Goal: Task Accomplishment & Management: Complete application form

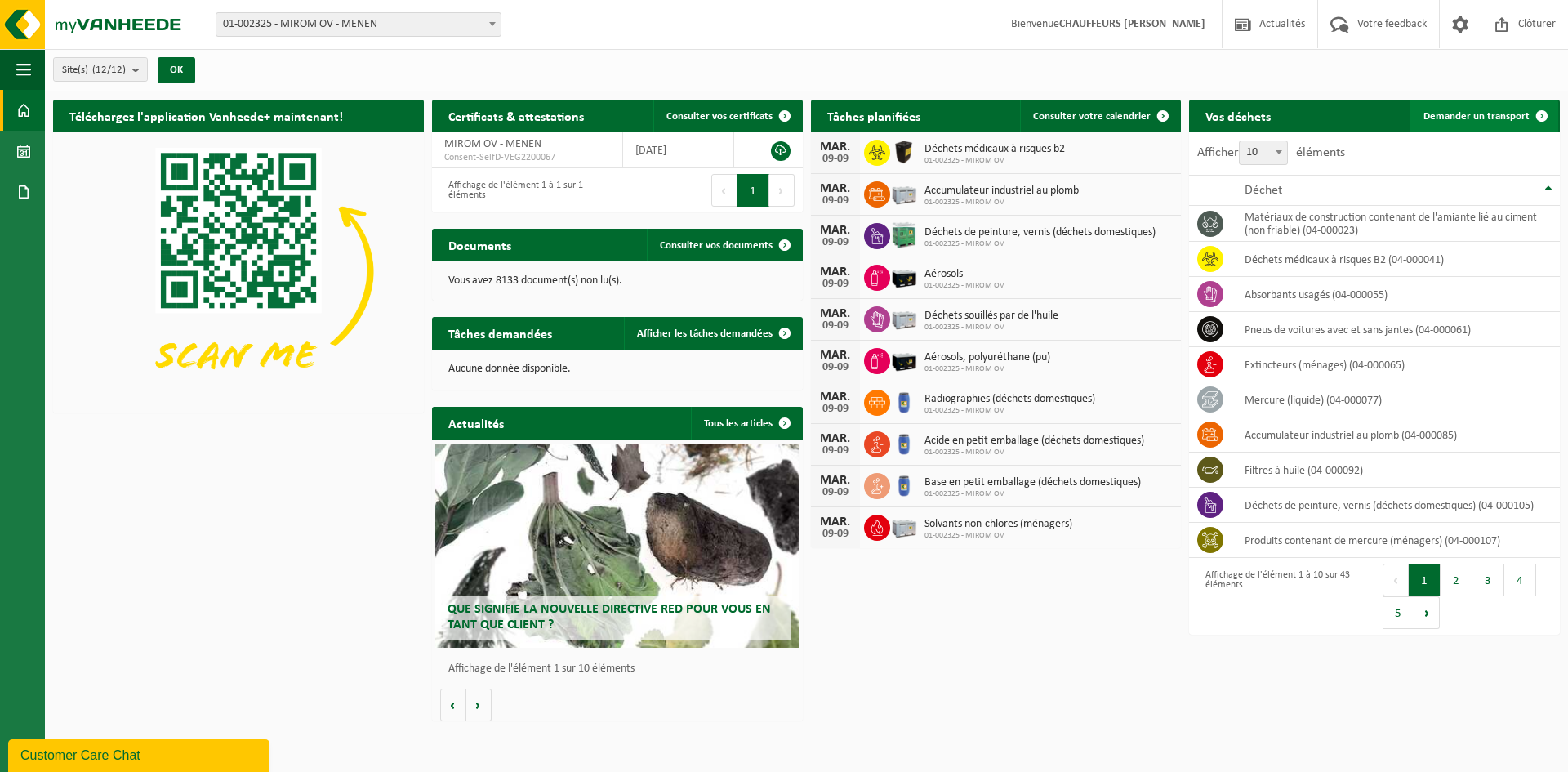
click at [1496, 100] on link "Demander un transport" at bounding box center [1483, 116] width 148 height 32
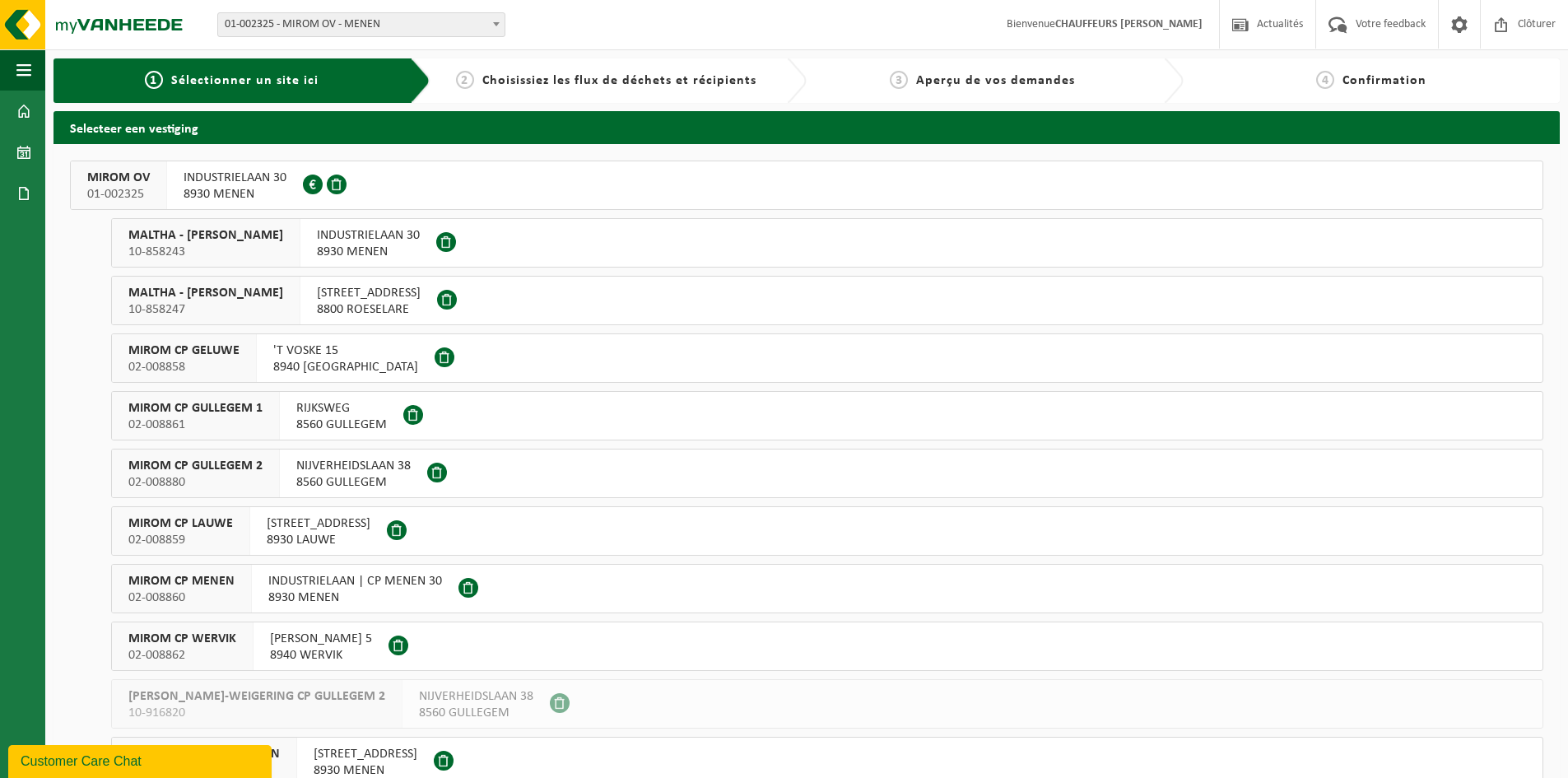
click at [116, 183] on span "MIROM OV" at bounding box center [118, 177] width 63 height 17
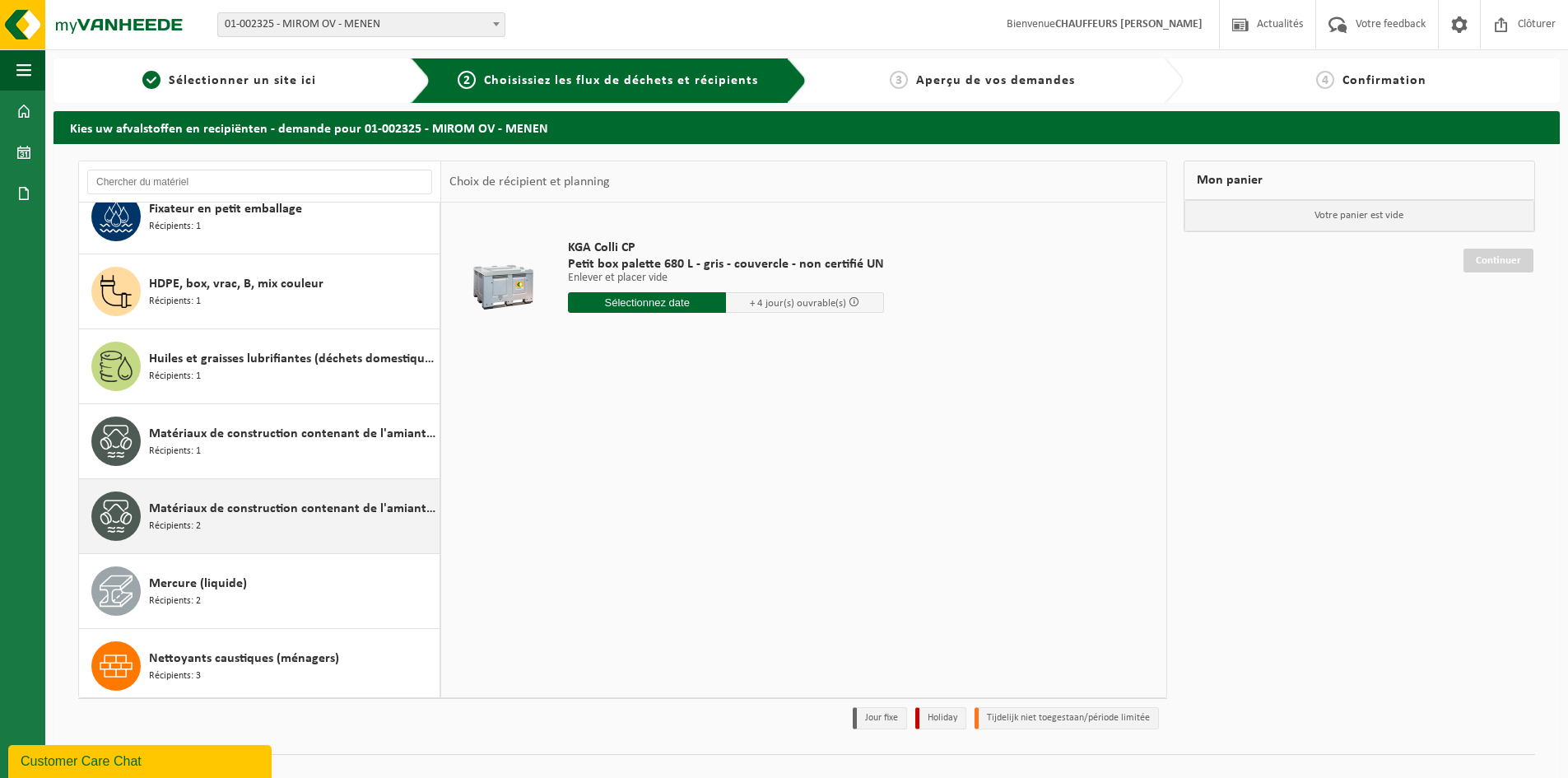
scroll to position [1152, 0]
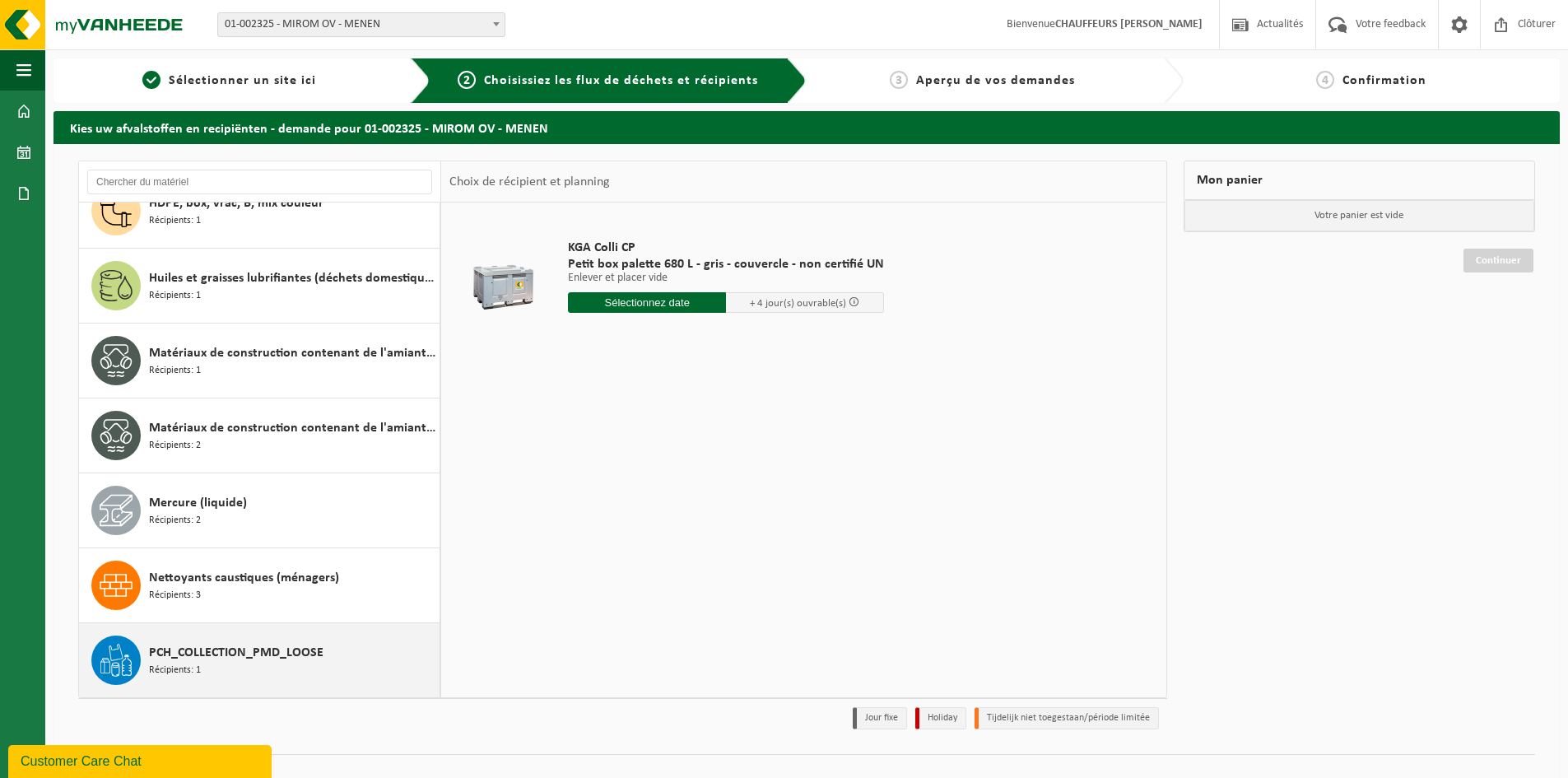
click at [240, 644] on span "PCH_COLLECTION_PMD_LOOSE" at bounding box center [236, 653] width 175 height 19
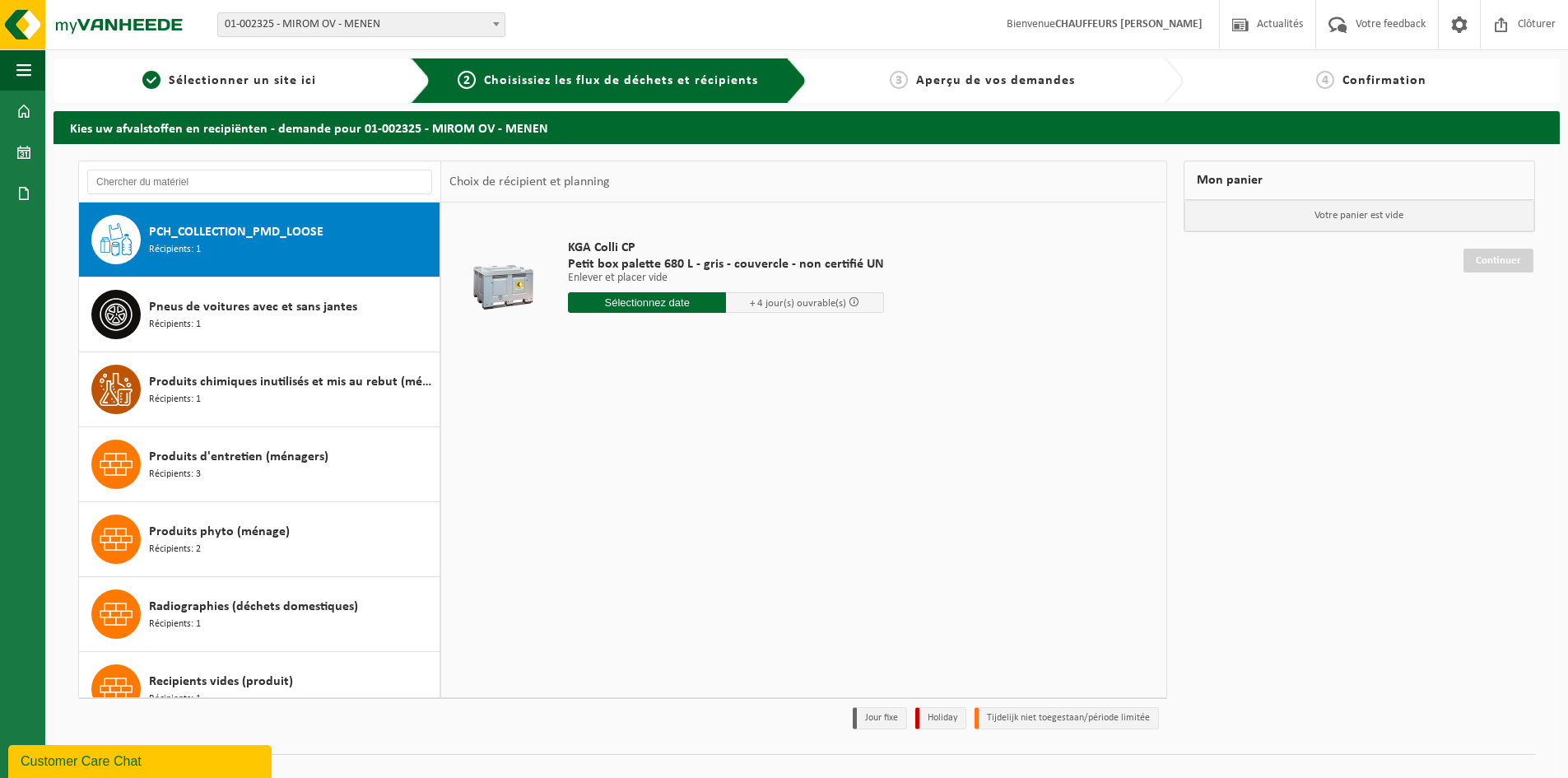
scroll to position [1573, 0]
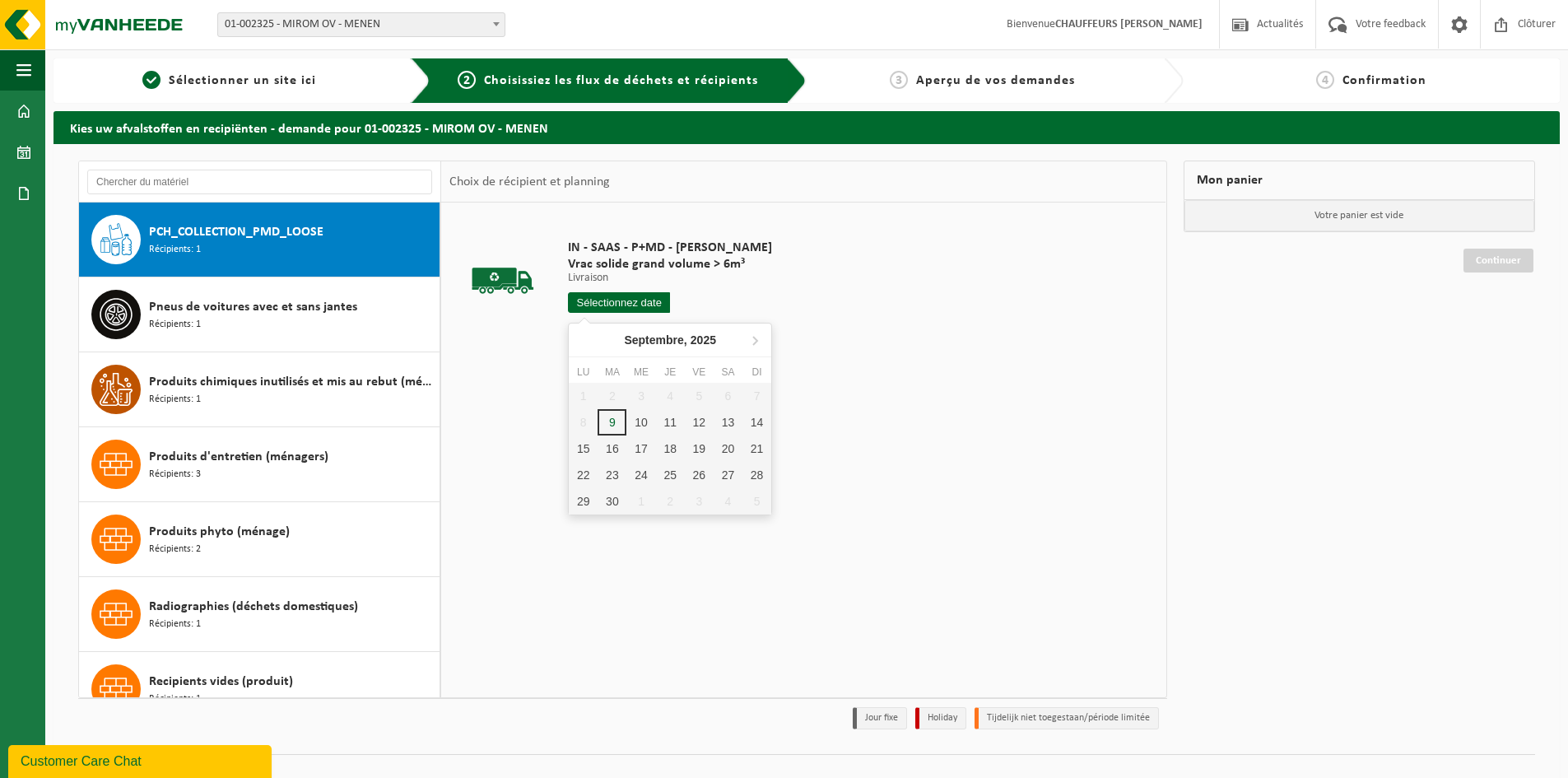
click at [628, 305] on input "text" at bounding box center [619, 302] width 102 height 20
click at [641, 422] on div "10" at bounding box center [640, 423] width 29 height 26
type input "à partir de [DATE]"
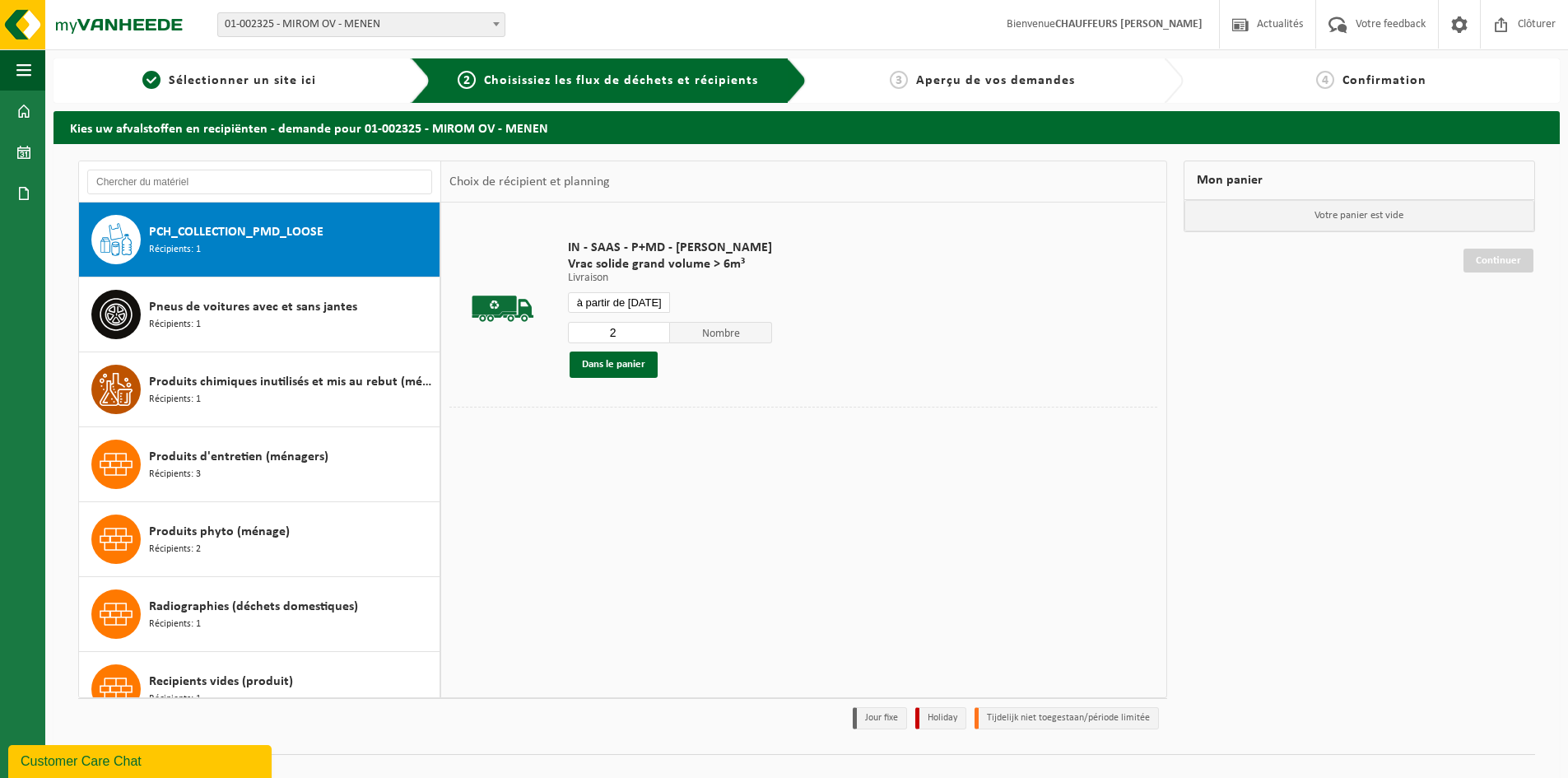
click at [653, 328] on input "2" at bounding box center [619, 333] width 102 height 21
click at [653, 328] on input "3" at bounding box center [619, 333] width 102 height 21
click at [653, 328] on input "4" at bounding box center [619, 333] width 102 height 21
type input "5"
click at [653, 328] on input "5" at bounding box center [619, 333] width 102 height 21
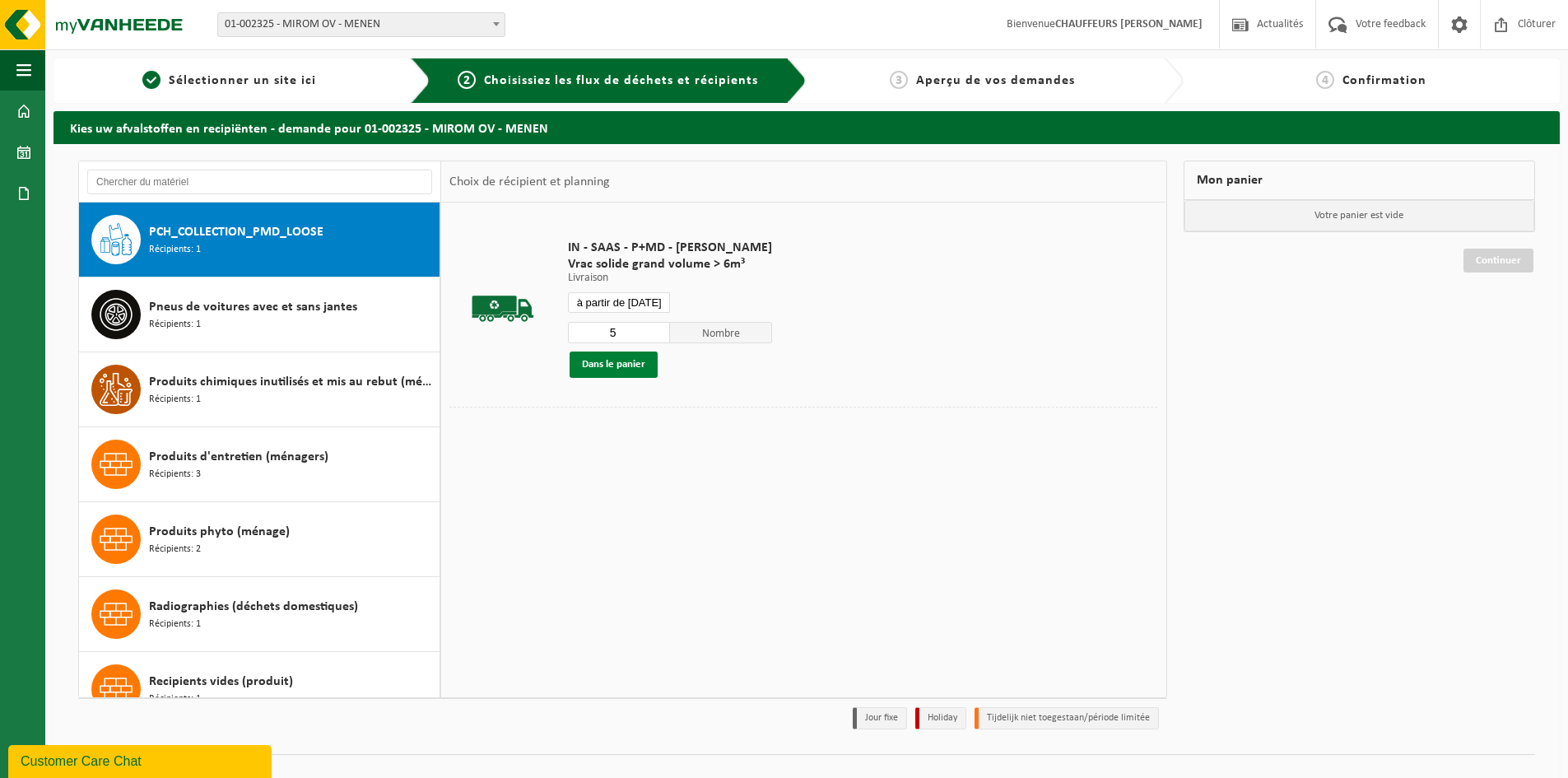
click at [644, 358] on button "Dans le panier" at bounding box center [614, 364] width 88 height 26
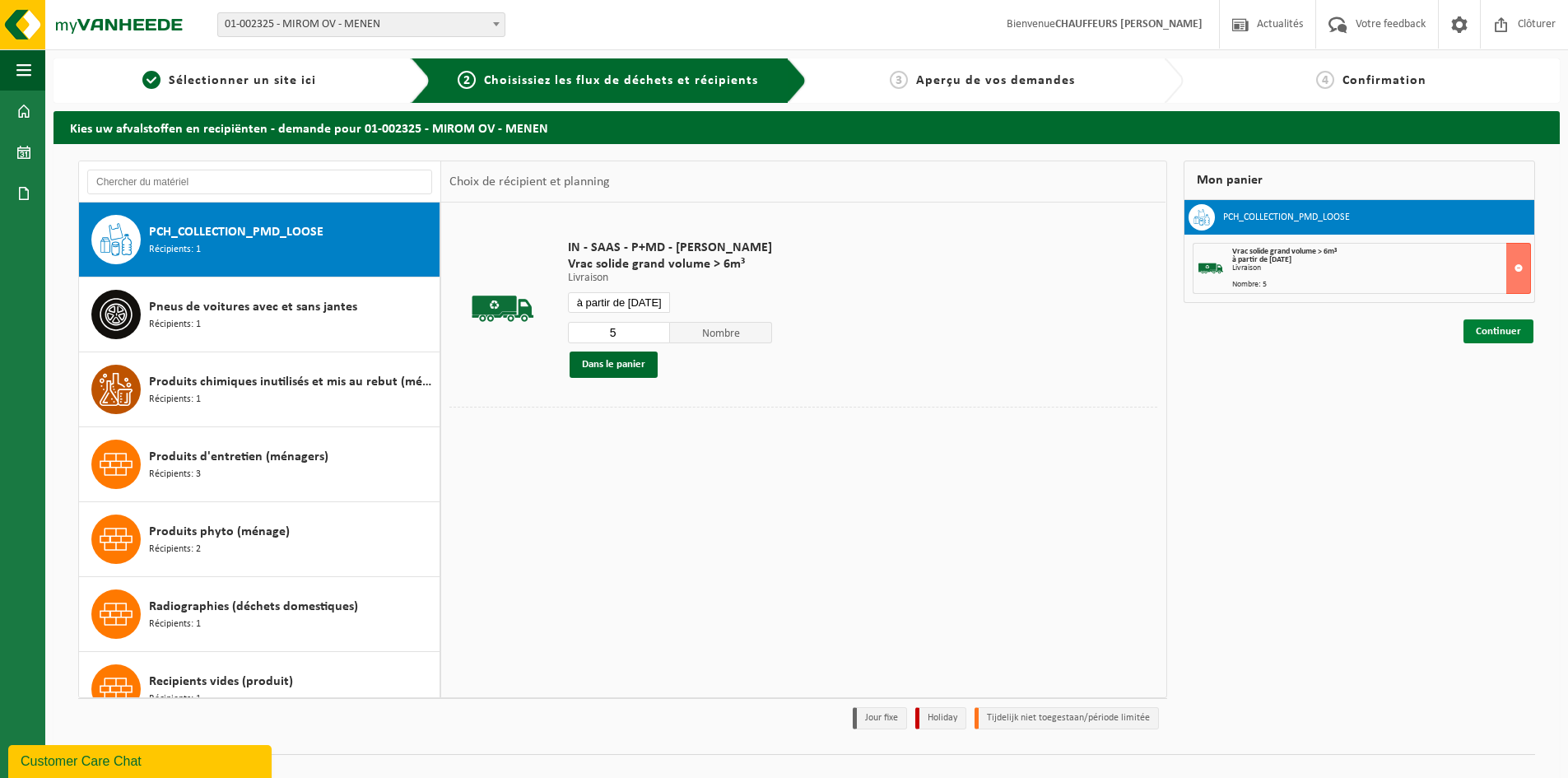
click at [1508, 338] on link "Continuer" at bounding box center [1497, 331] width 70 height 24
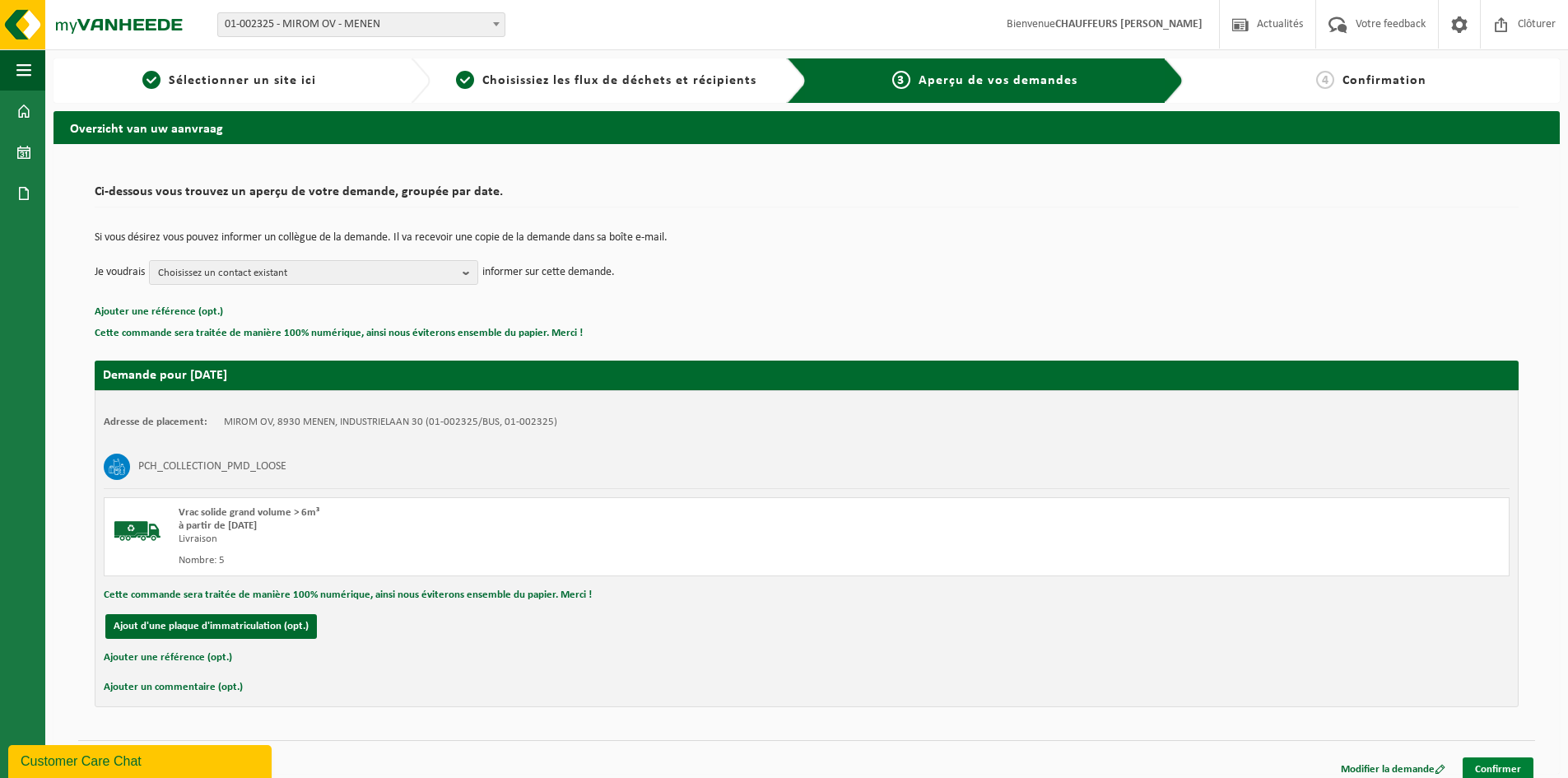
click at [1503, 764] on link "Confirmer" at bounding box center [1497, 768] width 71 height 24
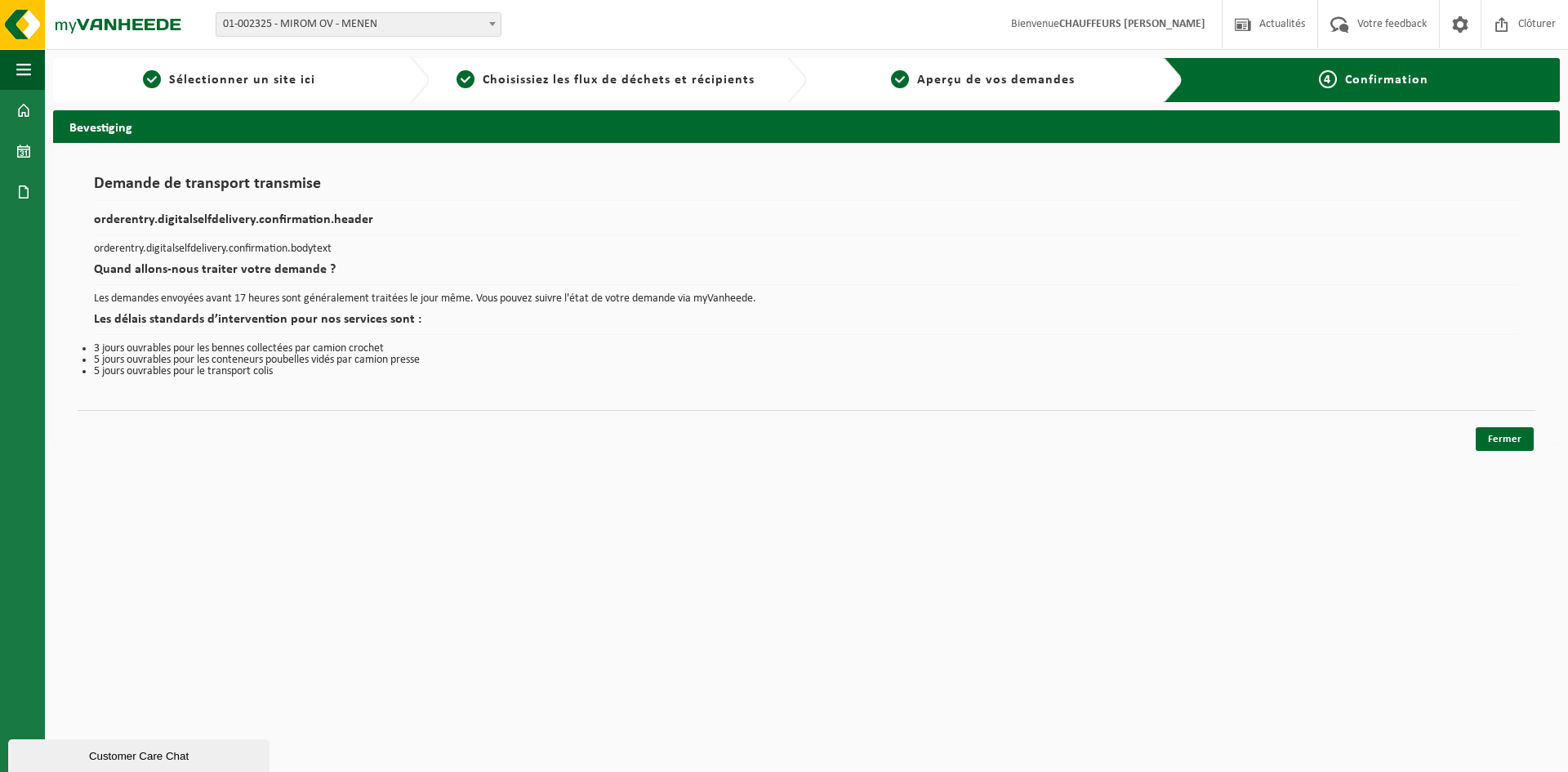
click at [1234, 662] on html "Site: 01-002325 - MIROM OV - MENEN 10-858243 - MALTHA - MIROM MENEN - MENEN 10-…" at bounding box center [784, 386] width 1568 height 772
